Goal: Information Seeking & Learning: Learn about a topic

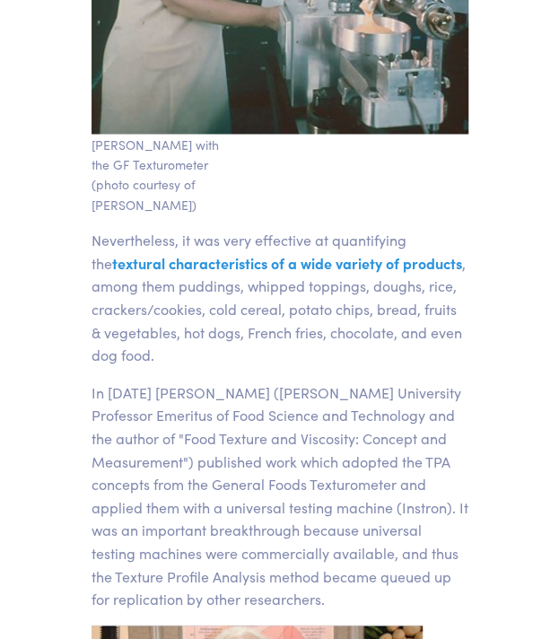
scroll to position [4129, 0]
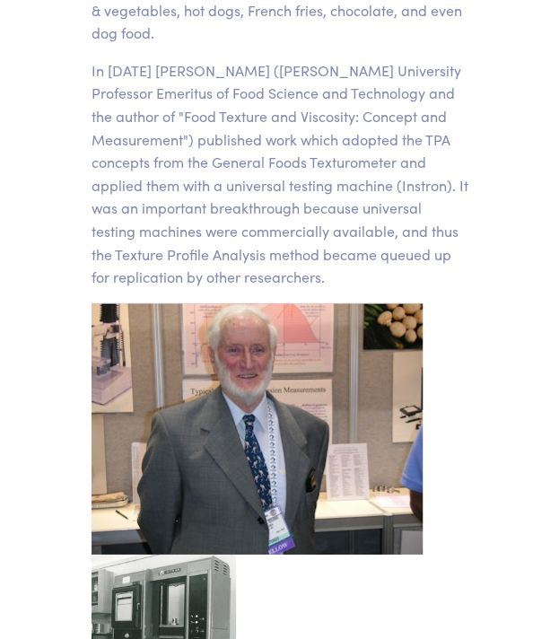
scroll to position [4578, 0]
